Goal: Ask a question

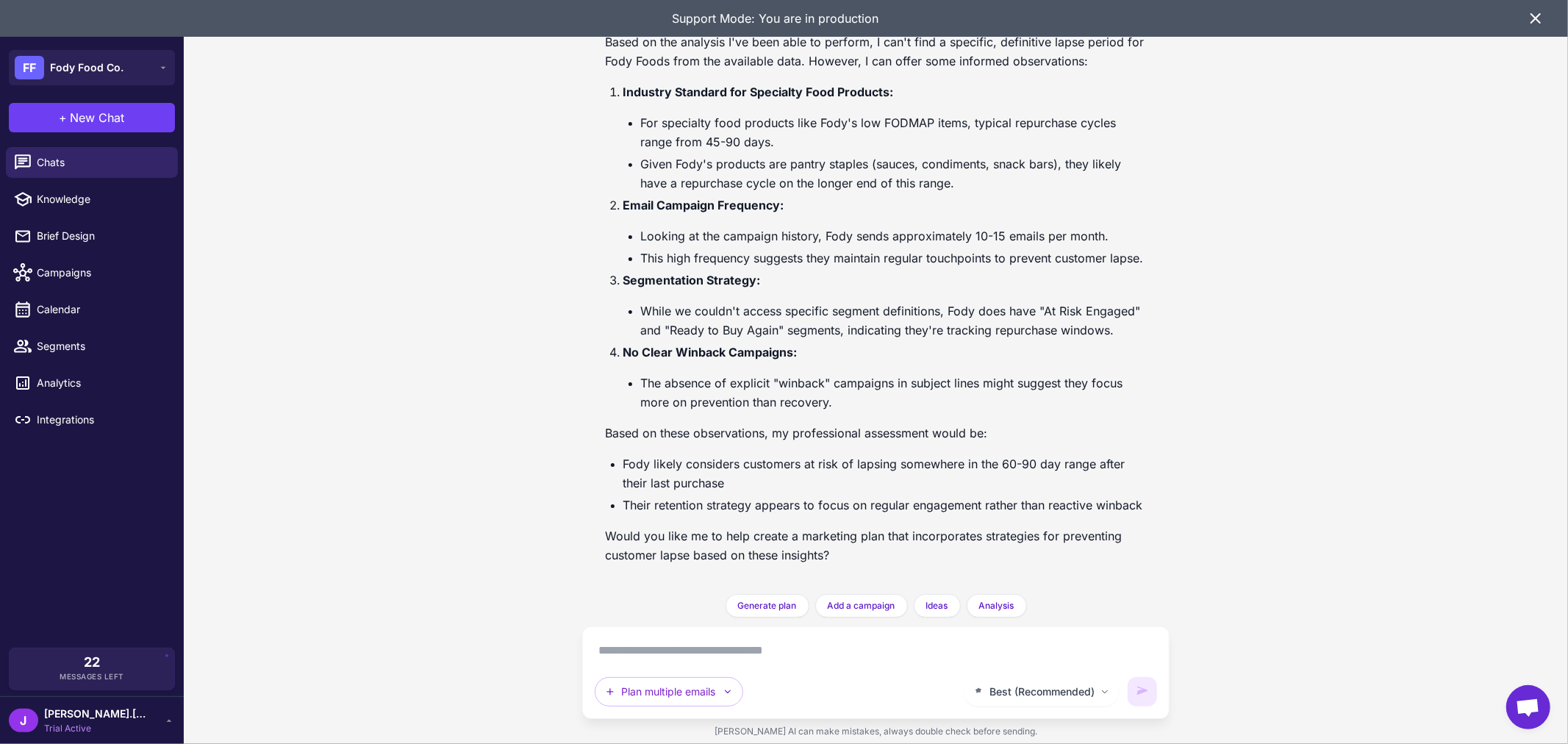
scroll to position [1824, 0]
click at [75, 162] on span "Chats" at bounding box center [101, 163] width 129 height 16
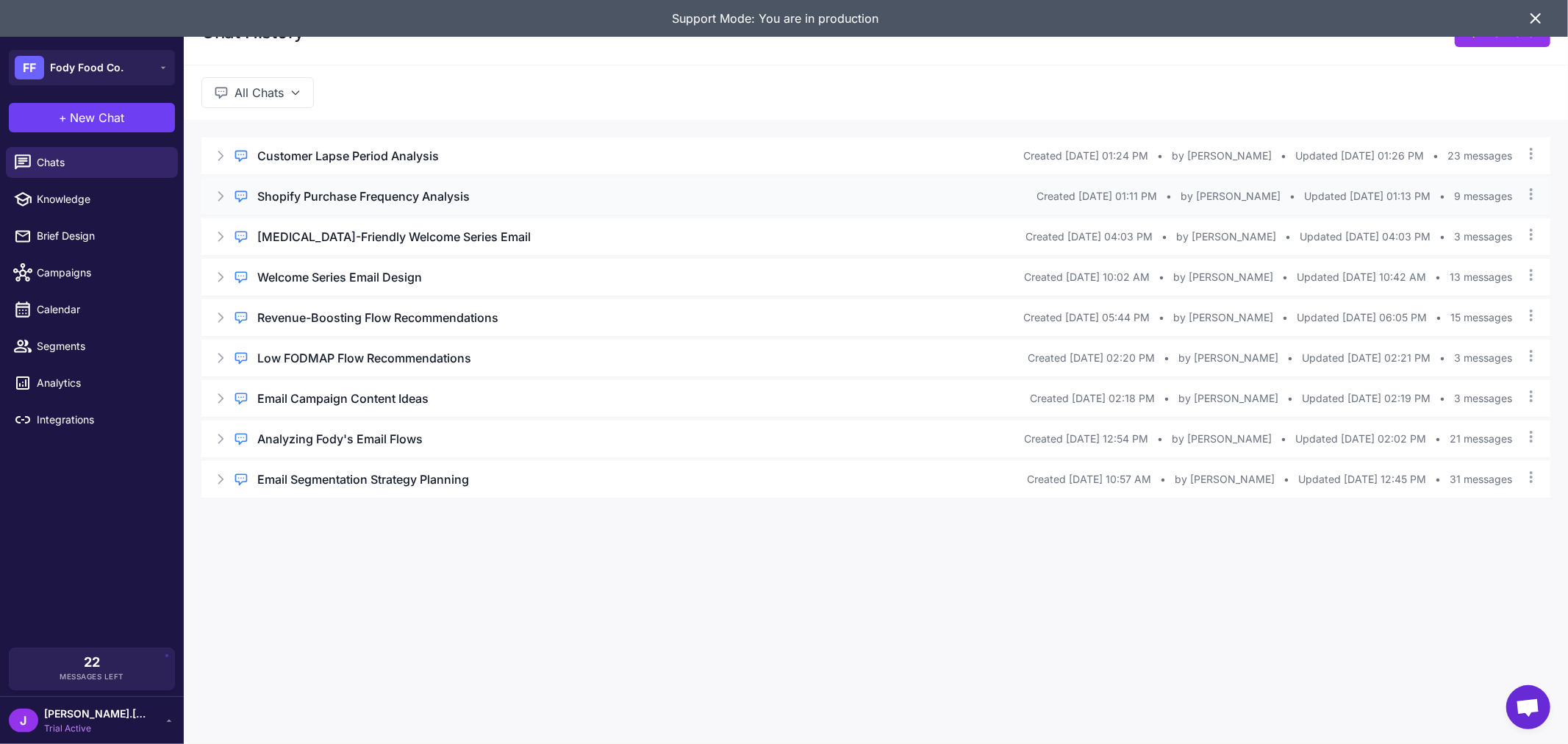
click at [401, 198] on h3 "Shopify Purchase Frequency Analysis" at bounding box center [363, 196] width 212 height 18
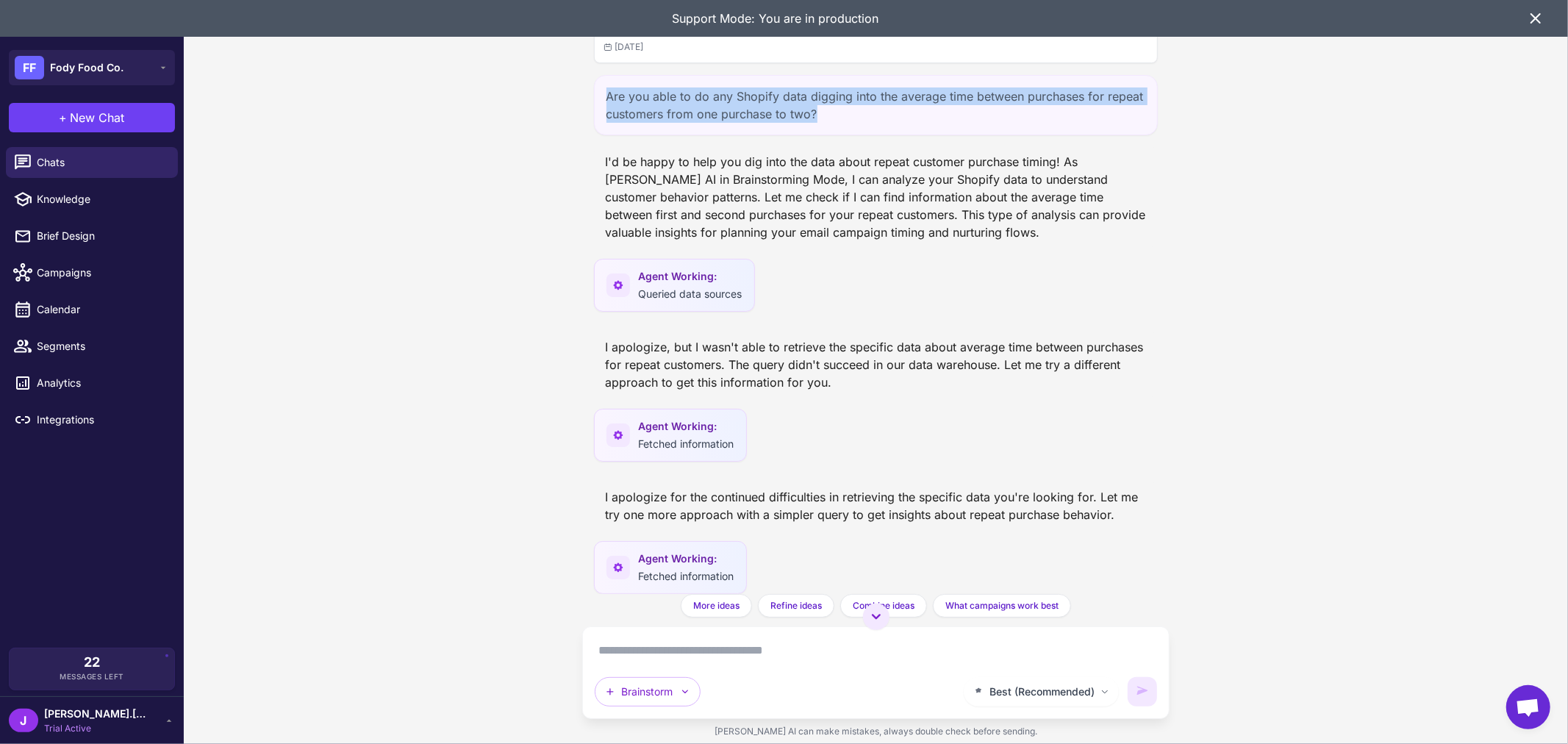
drag, startPoint x: 884, startPoint y: 116, endPoint x: 606, endPoint y: 101, distance: 278.4
click at [606, 101] on div "Are you able to do any Shopify data digging into the average time between purch…" at bounding box center [875, 105] width 564 height 60
copy div "Are you able to do any Shopify data digging into the average time between purch…"
